Goal: Transaction & Acquisition: Purchase product/service

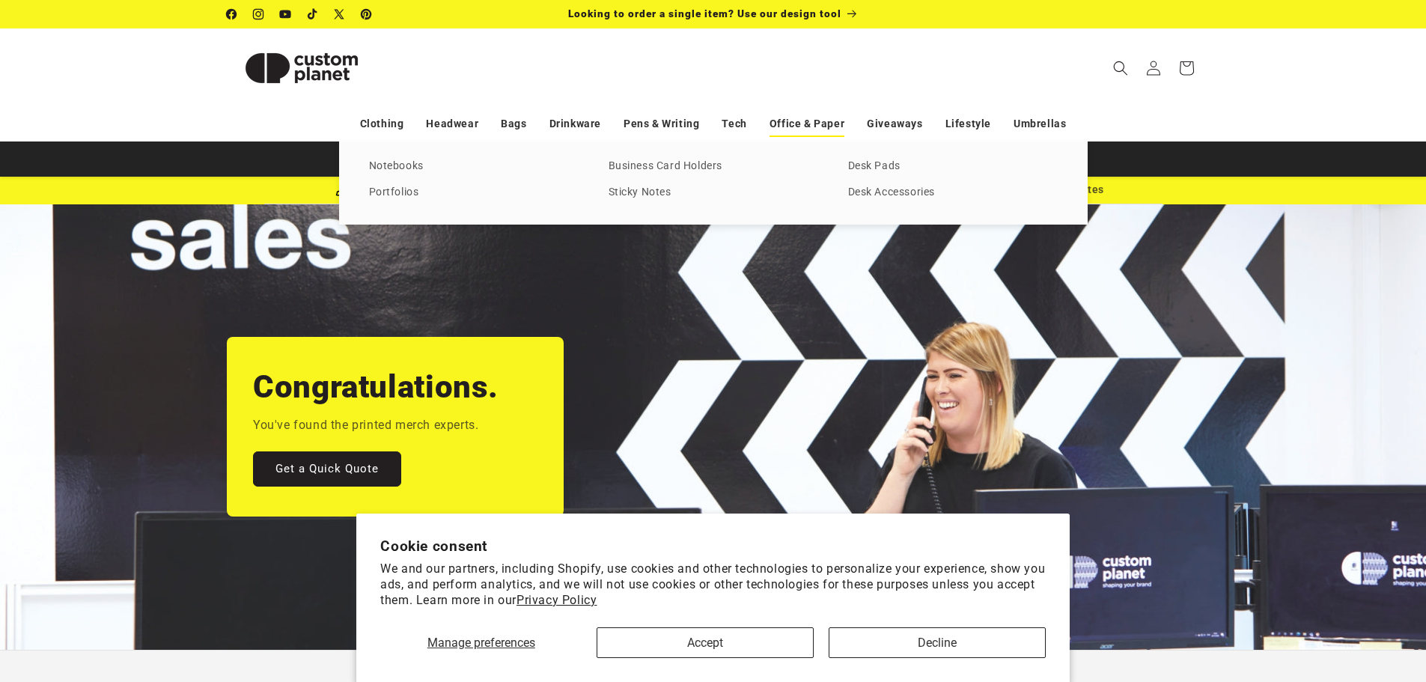
click at [817, 126] on link "Office & Paper" at bounding box center [807, 124] width 75 height 26
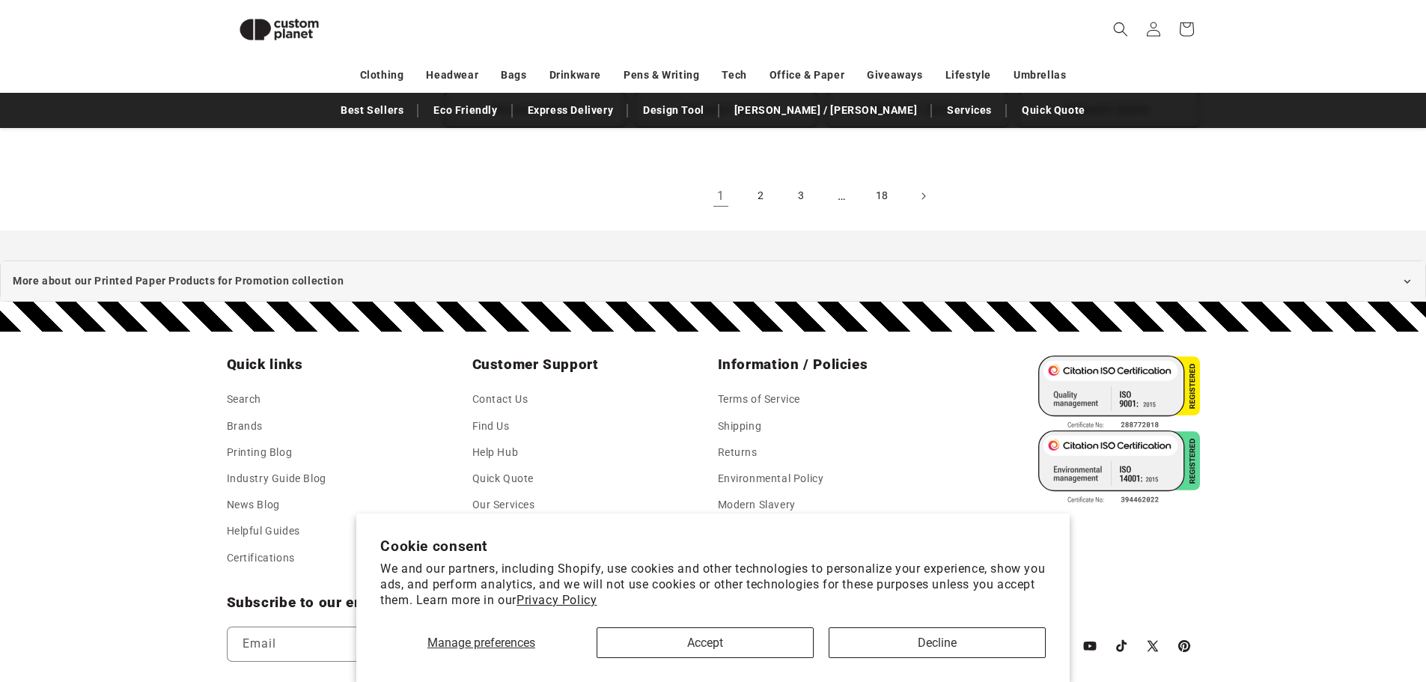
scroll to position [3273, 0]
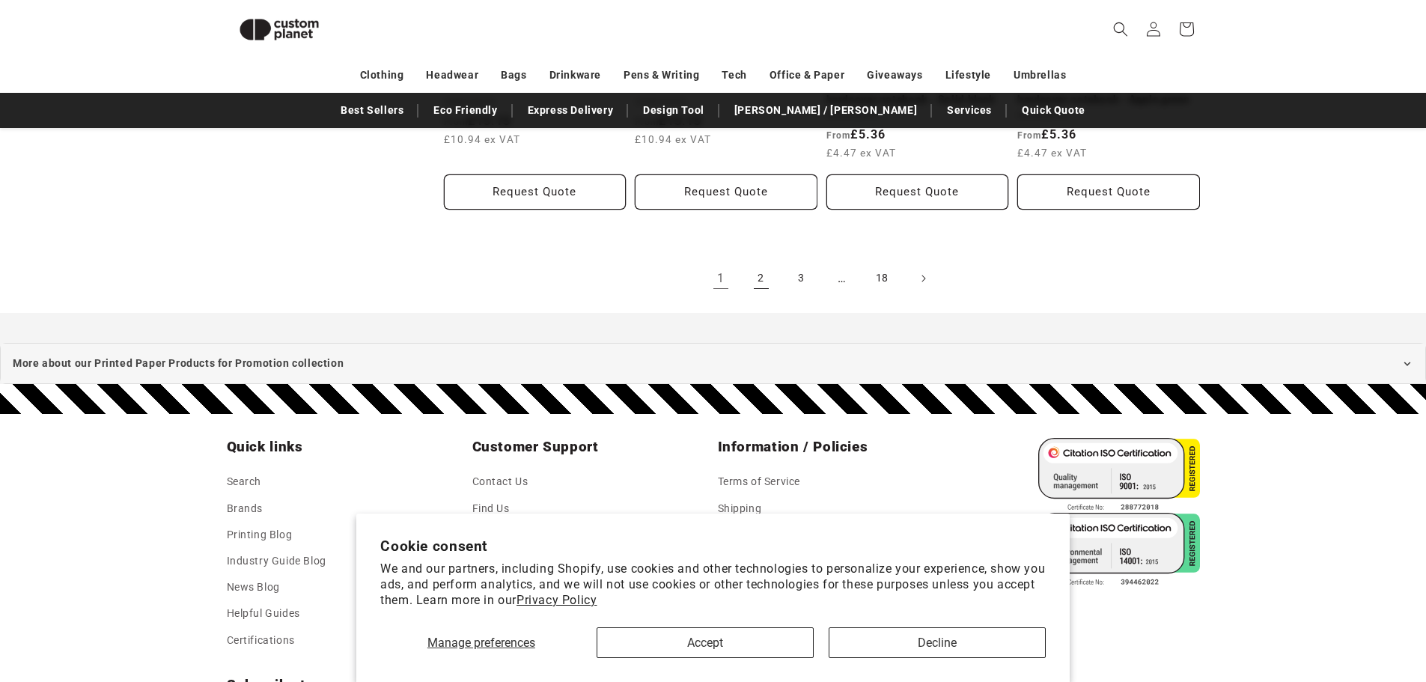
click at [754, 266] on link "2" at bounding box center [761, 278] width 33 height 33
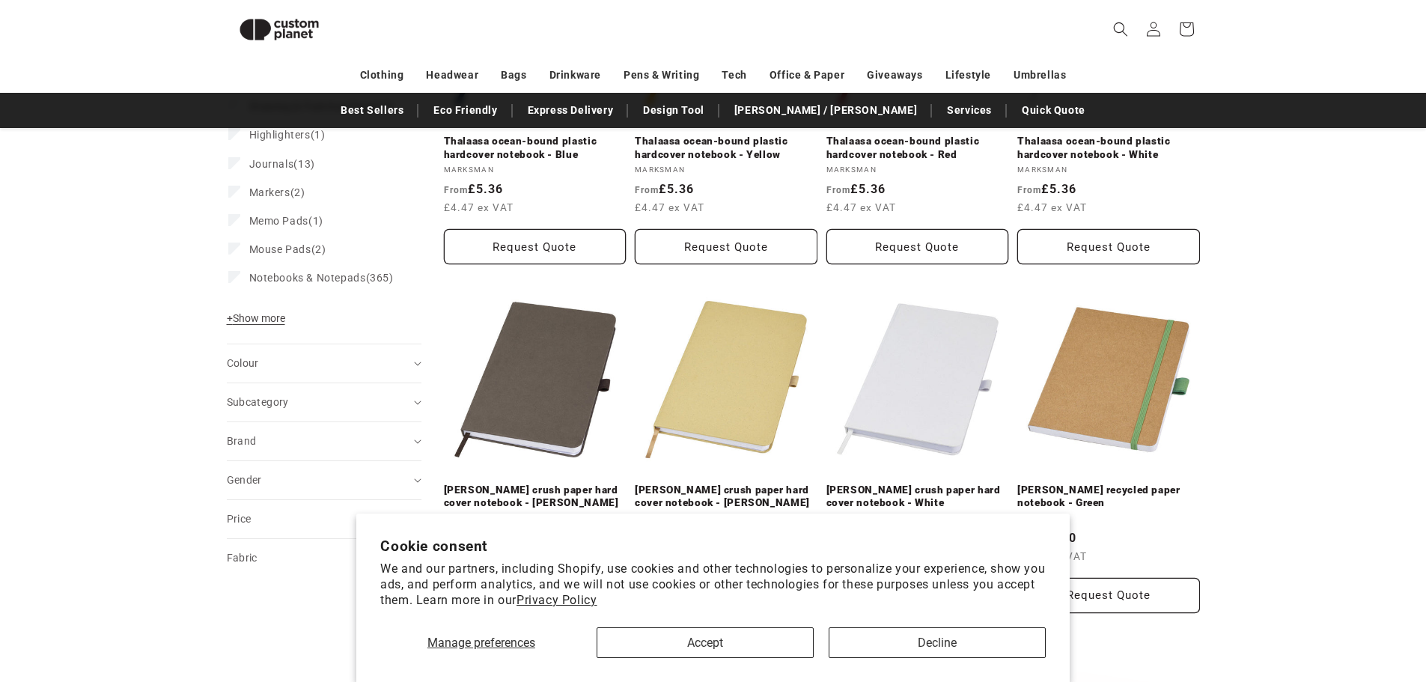
scroll to position [427, 0]
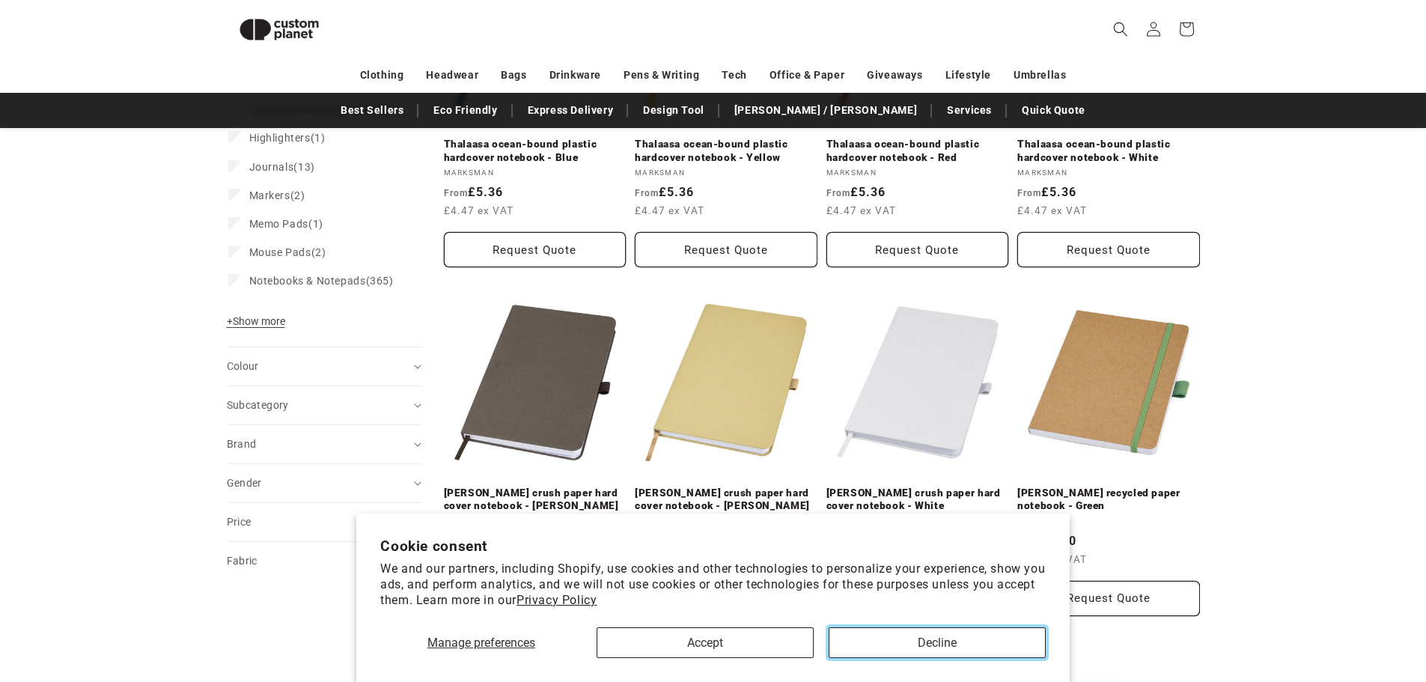
click at [919, 641] on button "Decline" at bounding box center [937, 642] width 217 height 31
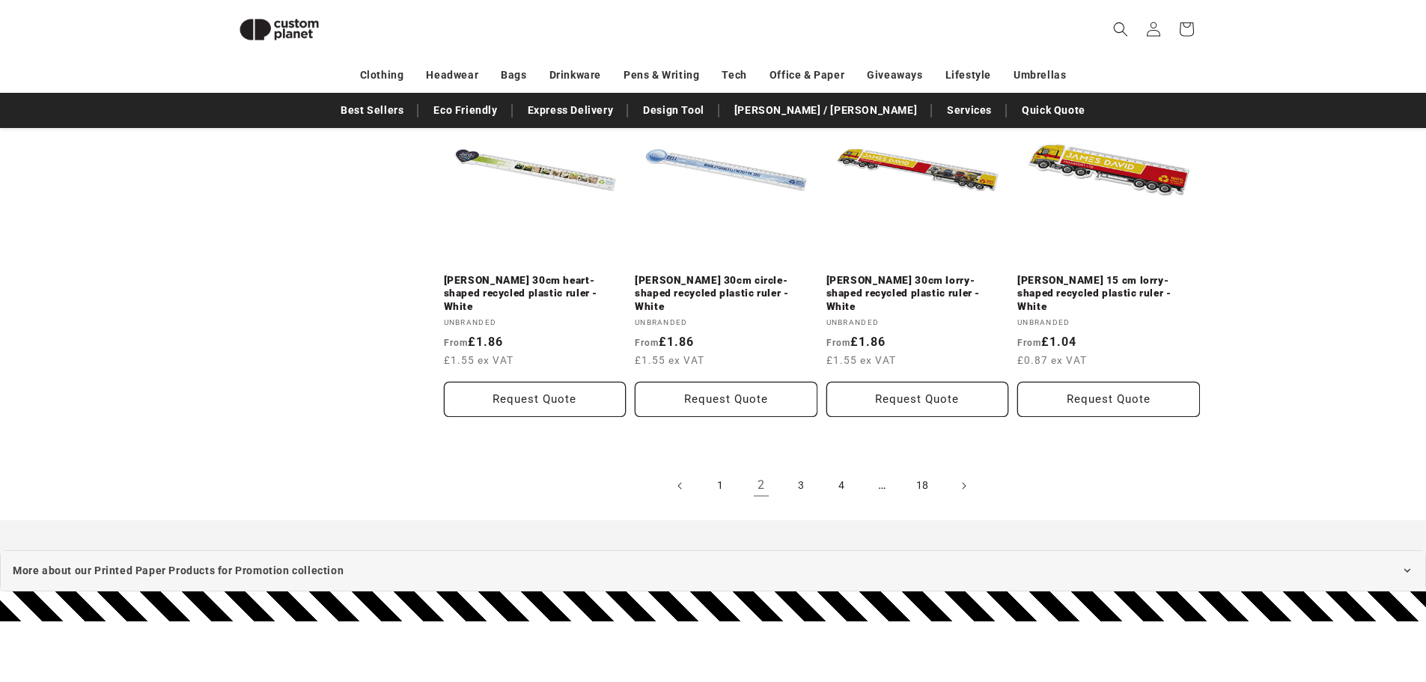
scroll to position [3122, 0]
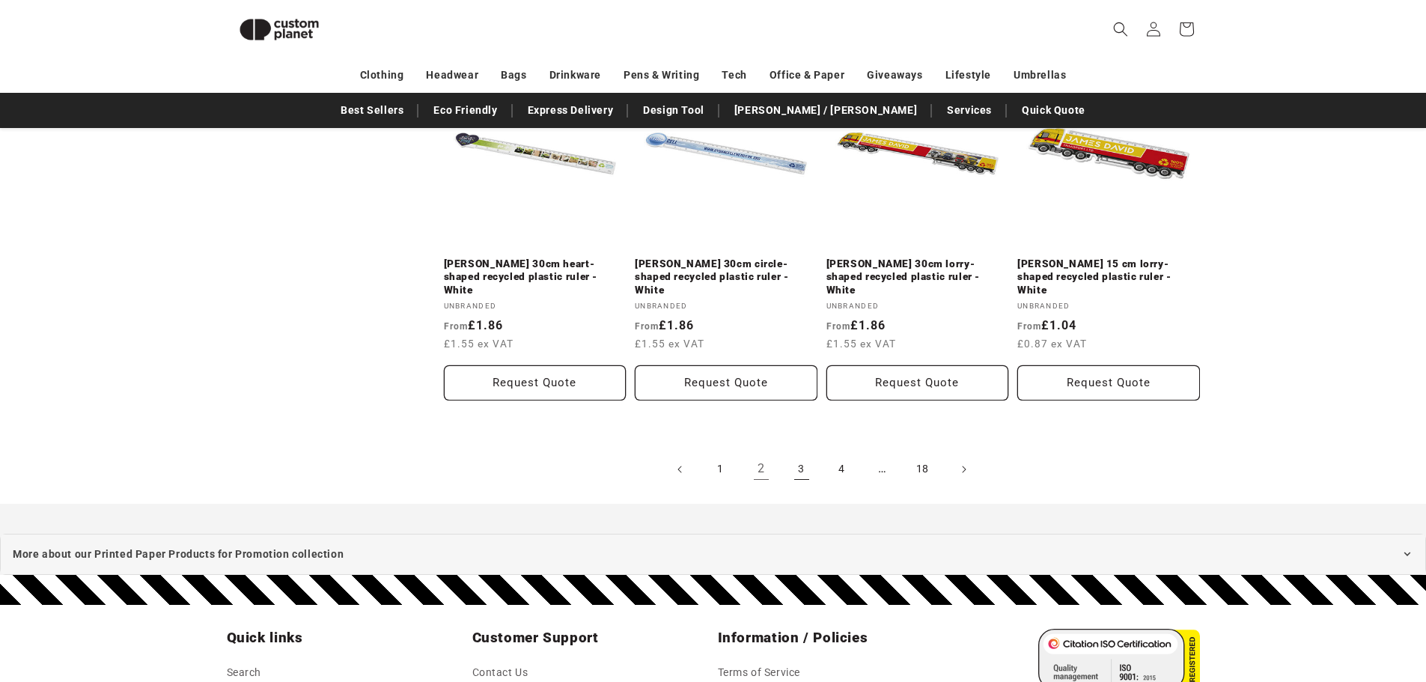
click at [799, 453] on link "3" at bounding box center [801, 469] width 33 height 33
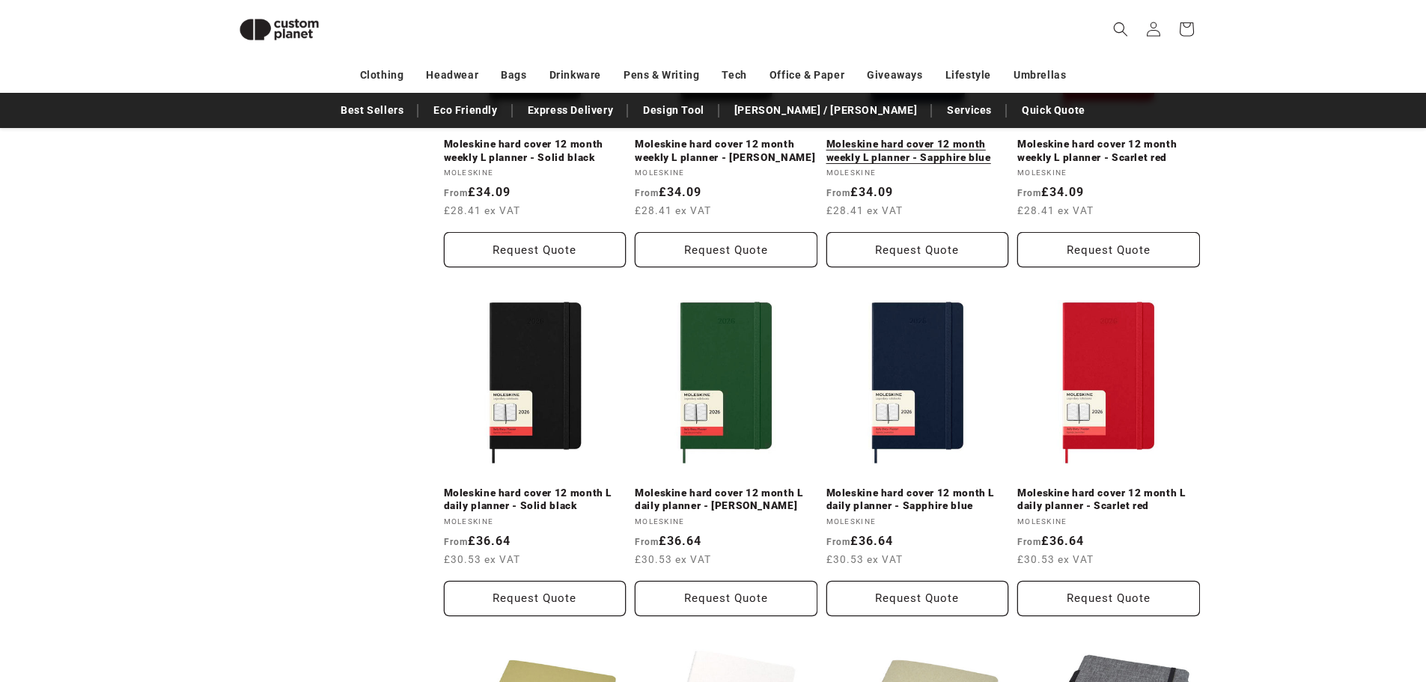
scroll to position [2974, 0]
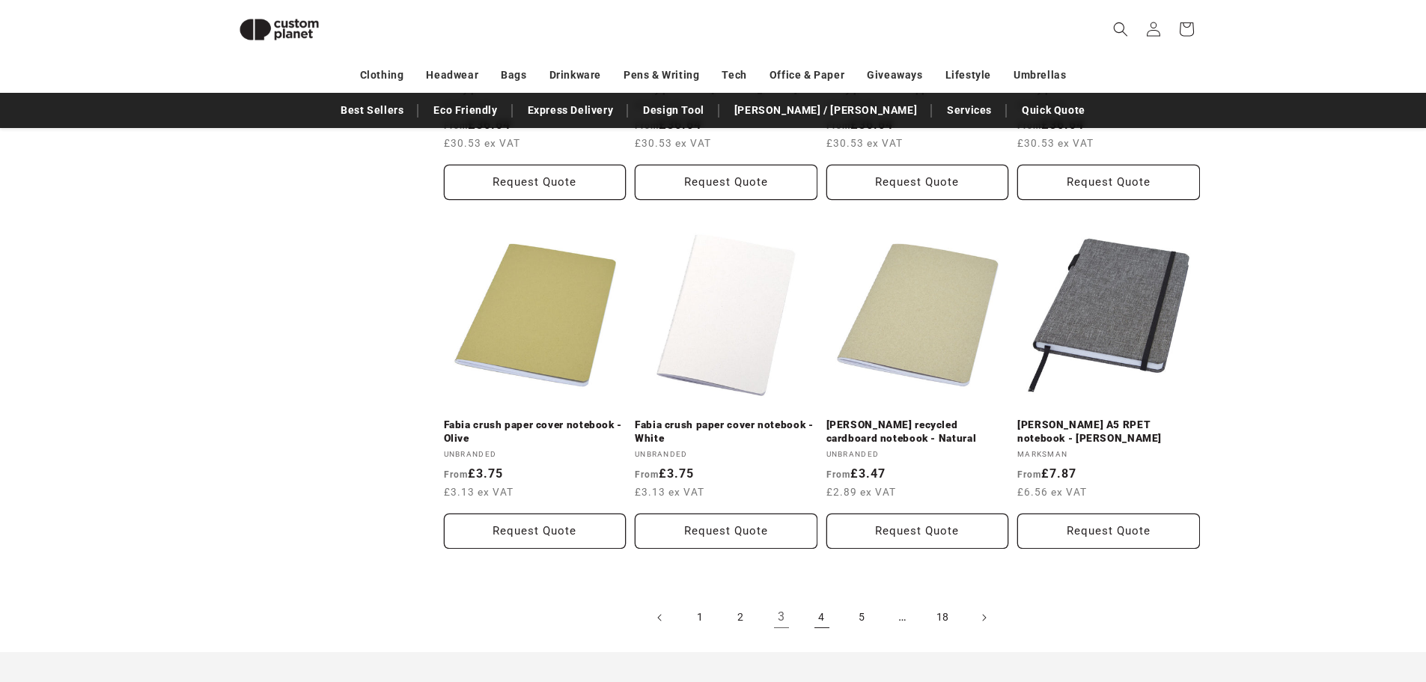
click at [824, 612] on link "4" at bounding box center [821, 617] width 33 height 33
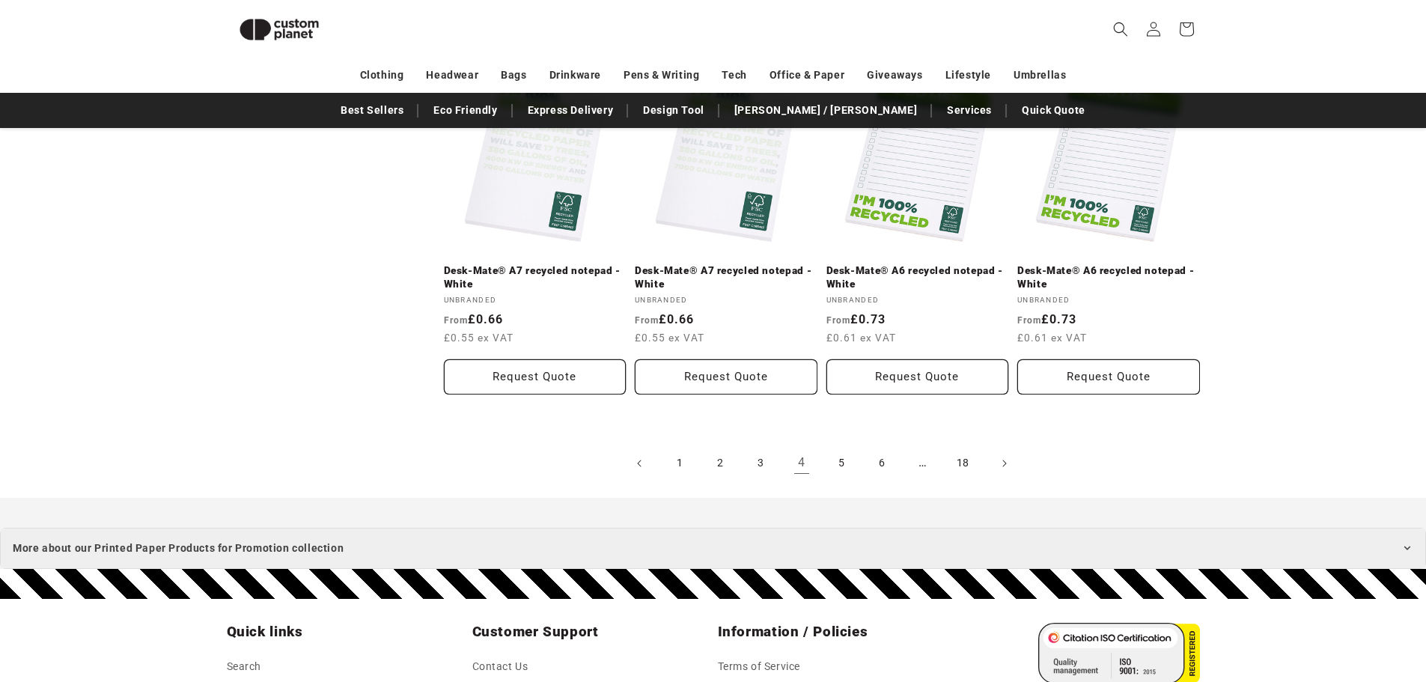
scroll to position [3199, 0]
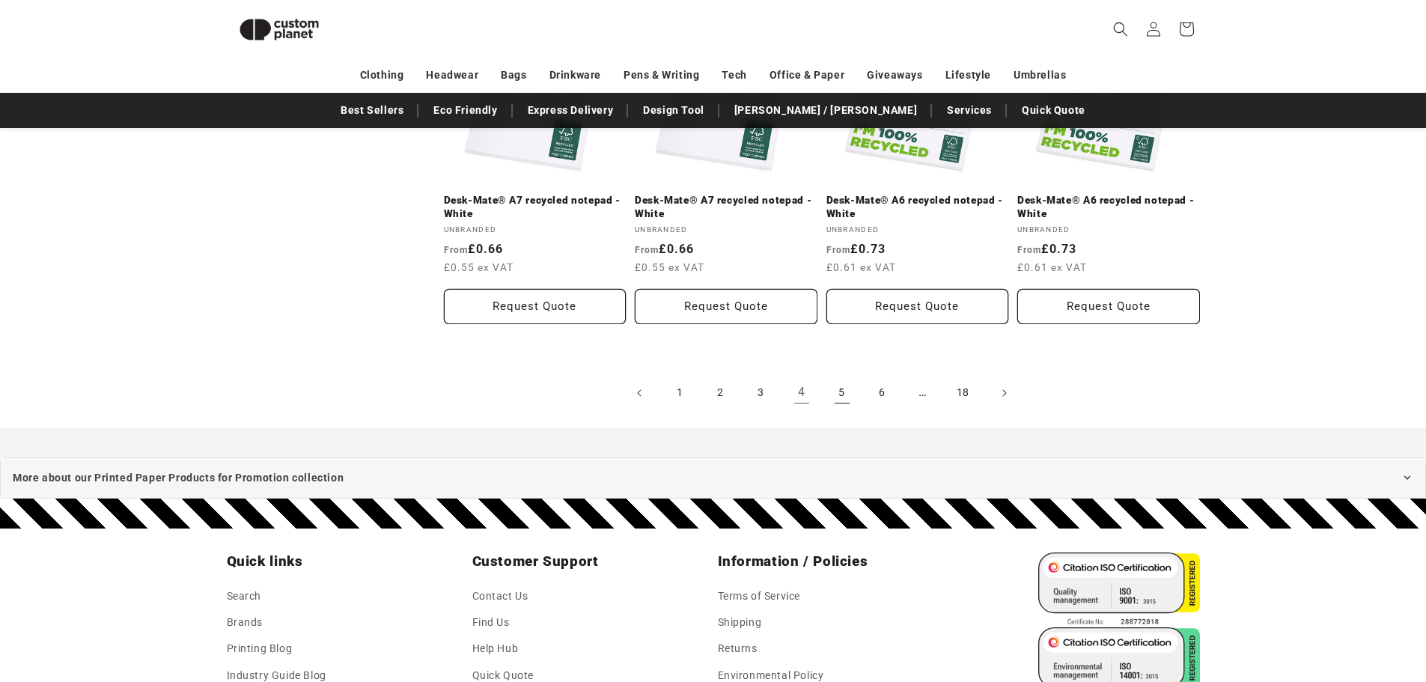
click at [842, 396] on link "5" at bounding box center [842, 393] width 33 height 33
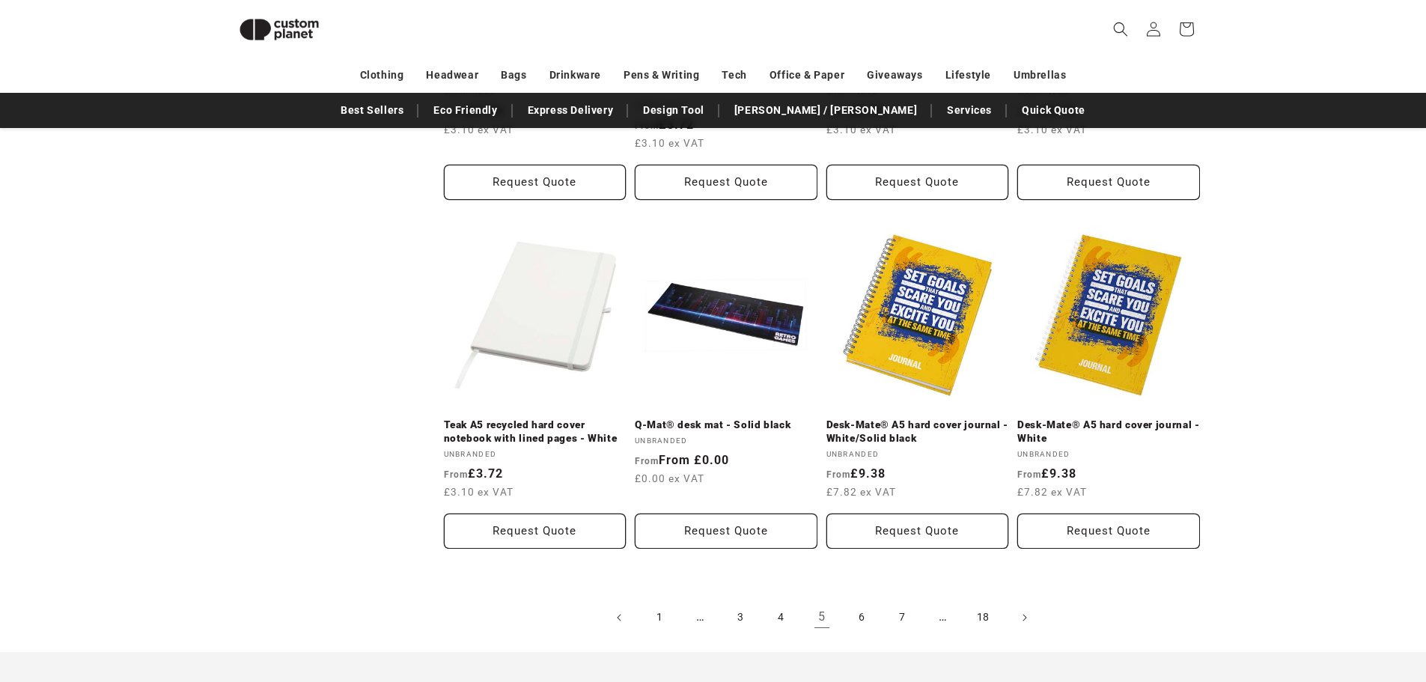
scroll to position [3199, 0]
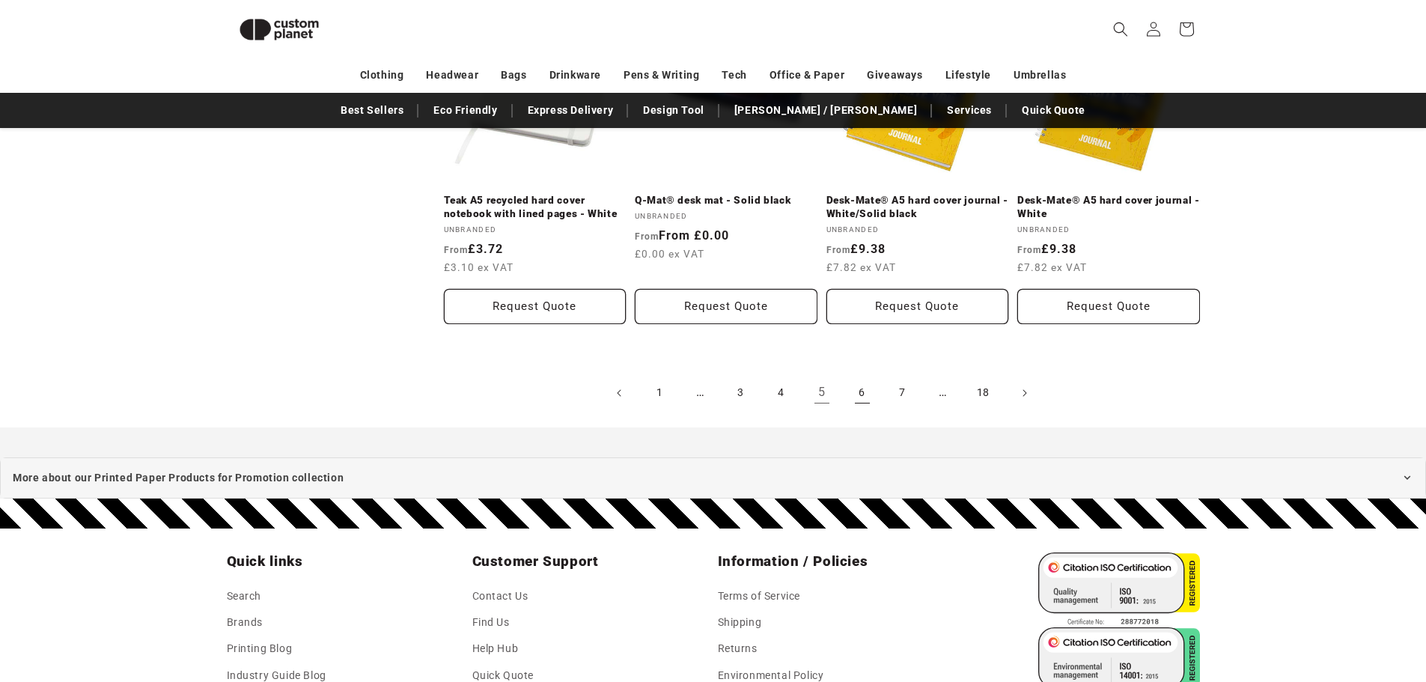
click at [861, 399] on link "6" at bounding box center [862, 393] width 33 height 33
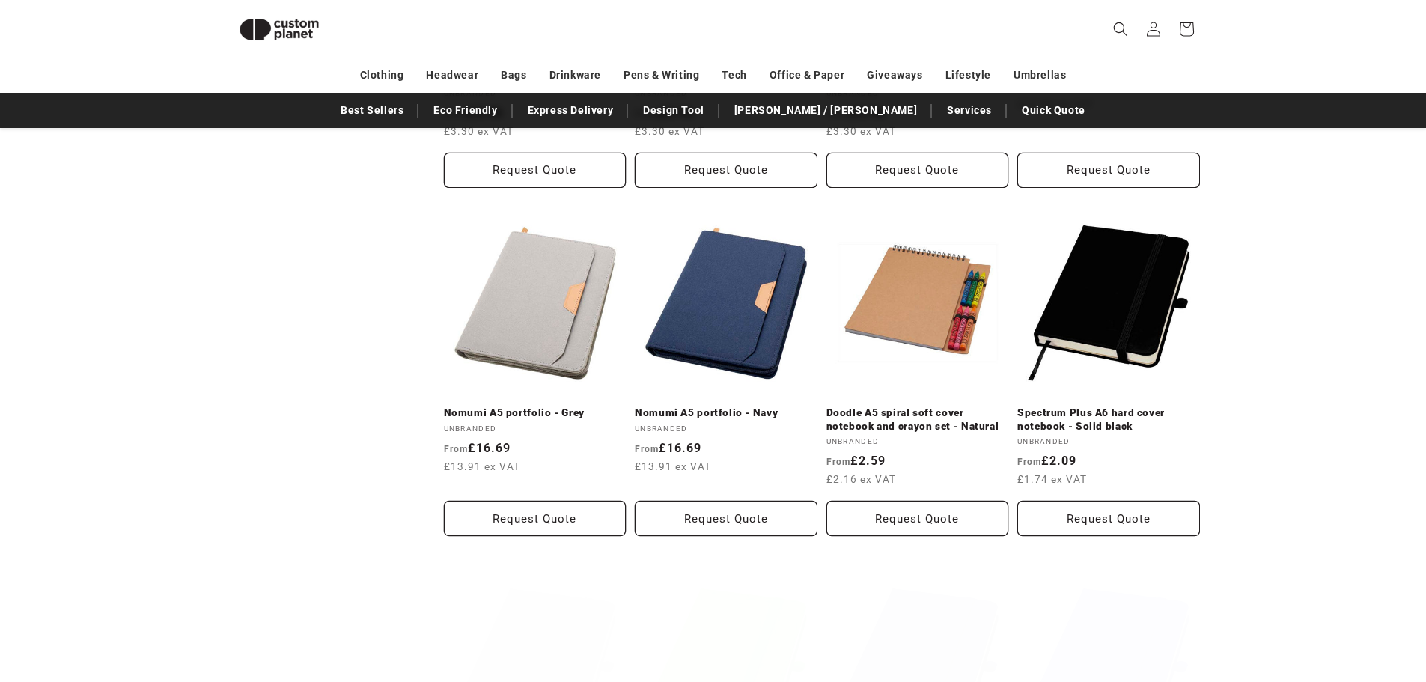
scroll to position [1851, 0]
